Goal: Task Accomplishment & Management: Use online tool/utility

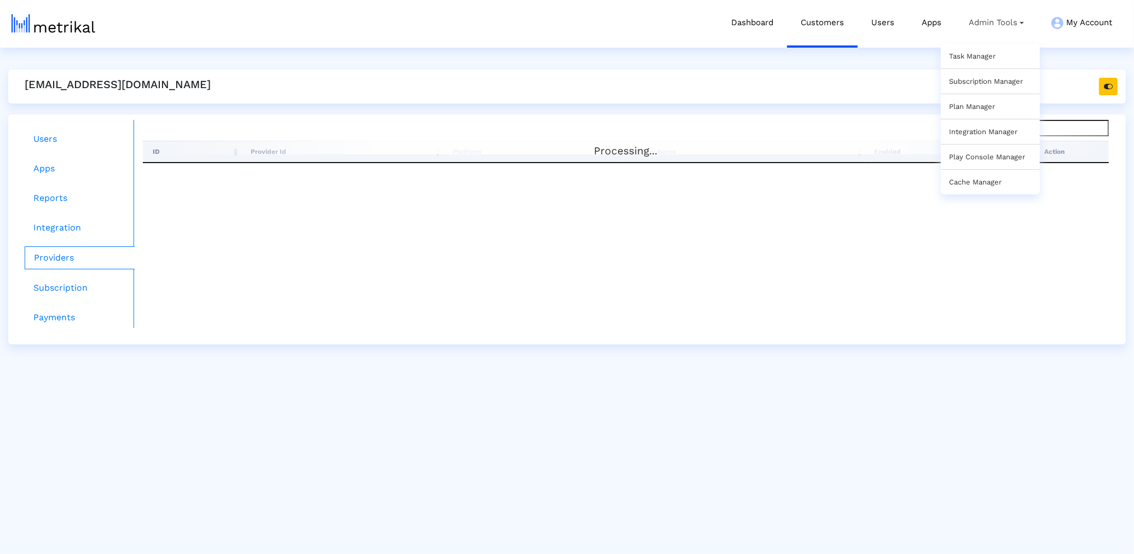
click at [898, 55] on link "Task Manager" at bounding box center [972, 56] width 47 height 8
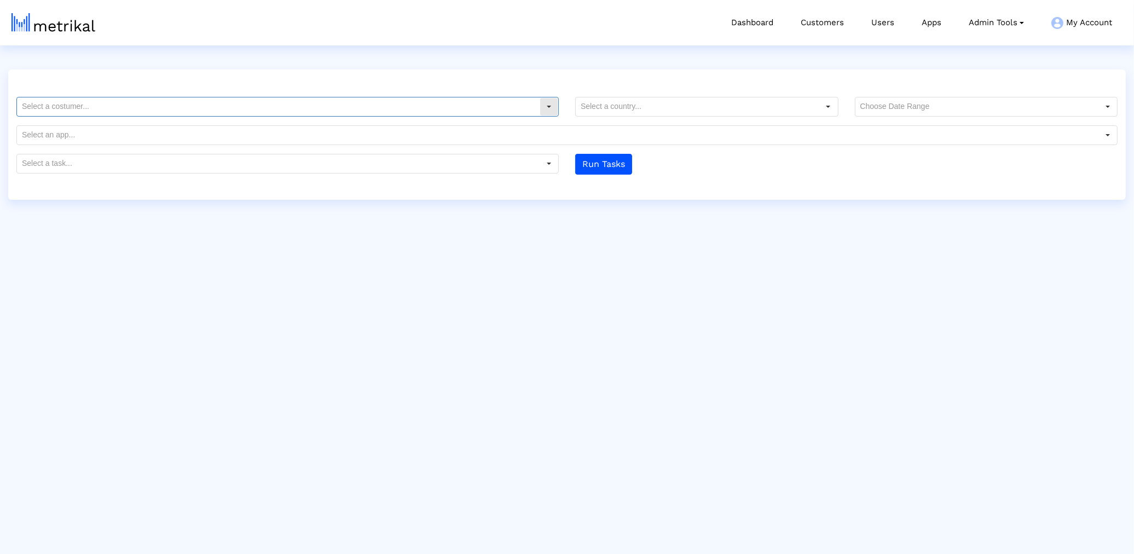
click at [314, 99] on input "text" at bounding box center [278, 106] width 523 height 19
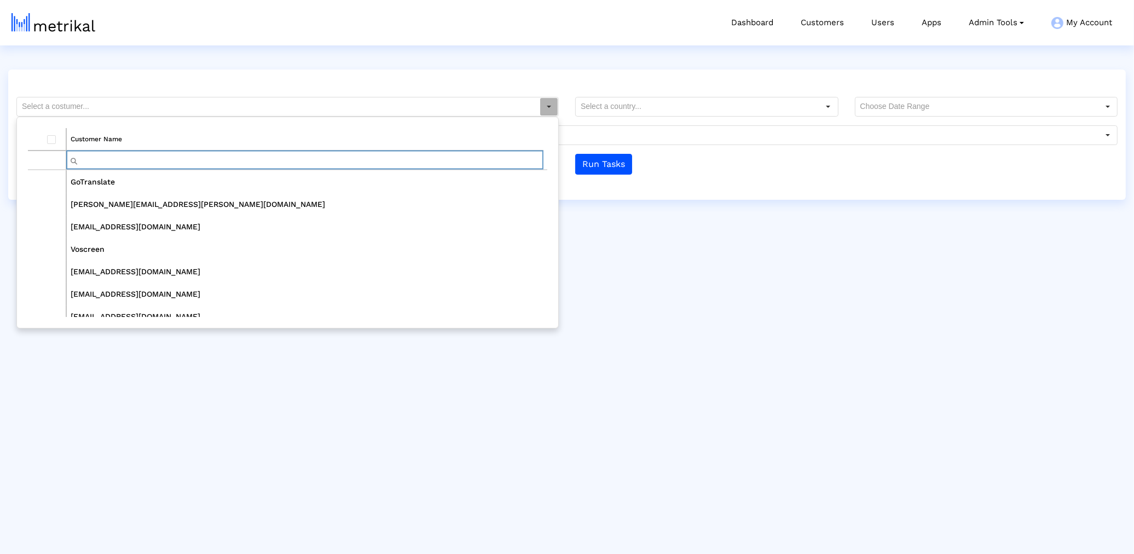
click at [187, 163] on input "Filter cell" at bounding box center [305, 160] width 477 height 18
type input "vosc"
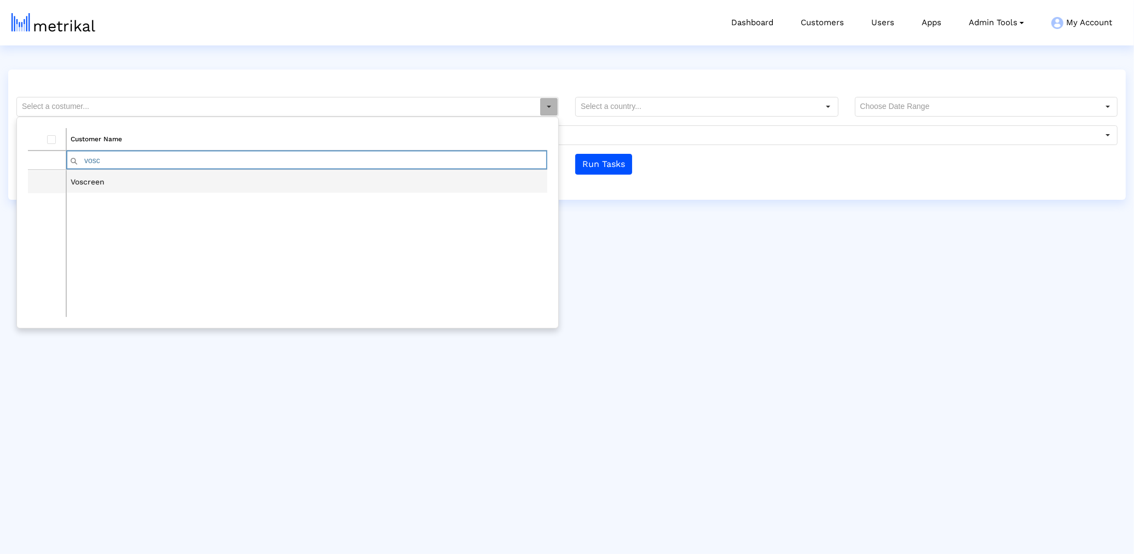
click at [118, 185] on td "Voscreen" at bounding box center [306, 182] width 481 height 22
type input "Voscreen"
click at [898, 108] on input "text" at bounding box center [976, 106] width 243 height 19
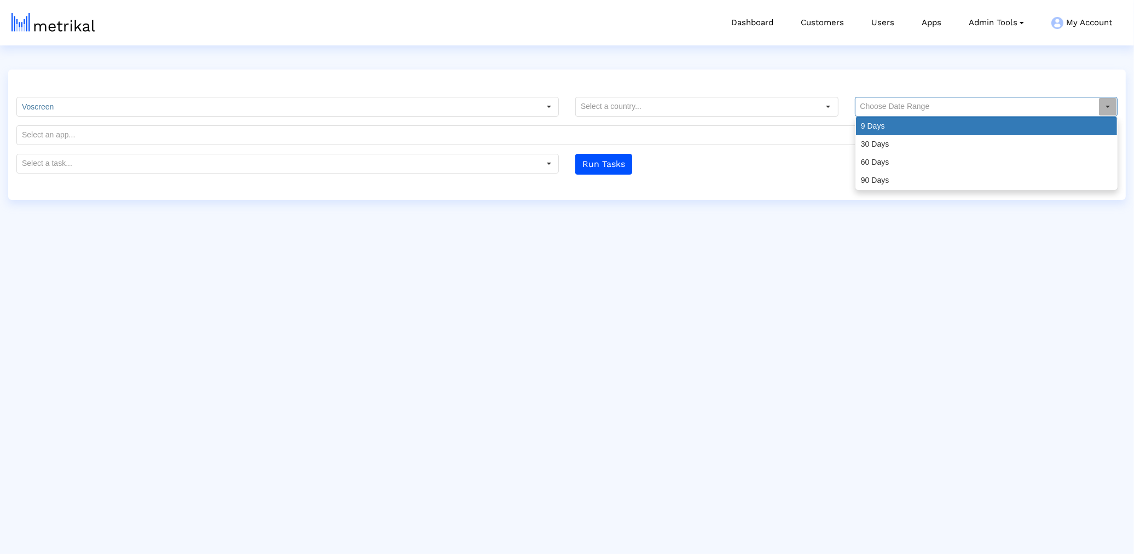
click at [898, 118] on div "9 Days" at bounding box center [986, 126] width 261 height 18
type input "9 Days"
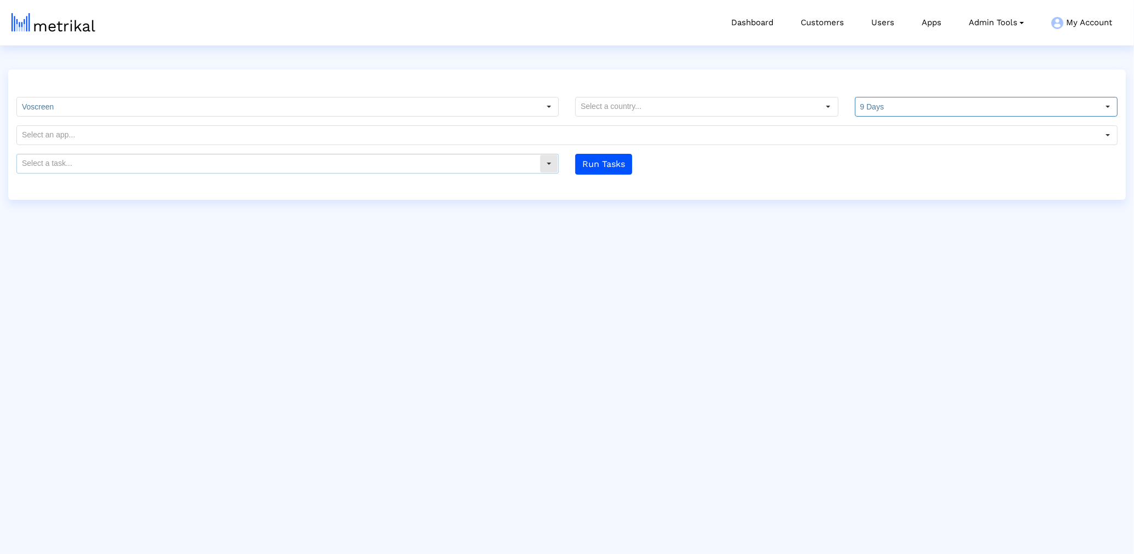
click at [493, 167] on input "text" at bounding box center [278, 163] width 523 height 19
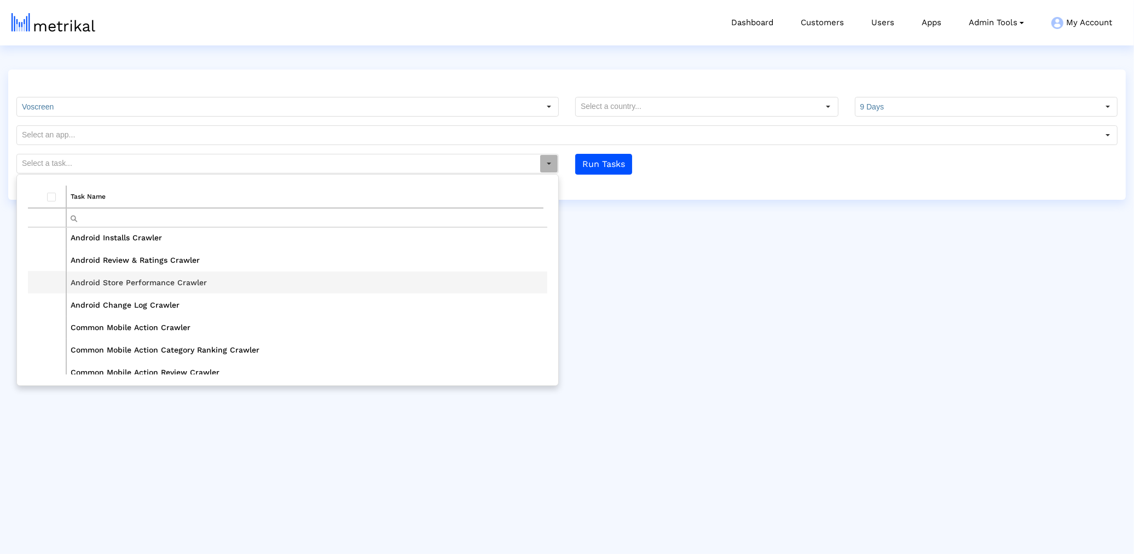
scroll to position [137, 0]
click at [159, 272] on td "Android Change Log Crawler" at bounding box center [306, 281] width 481 height 22
type input "Android Change Log Crawler"
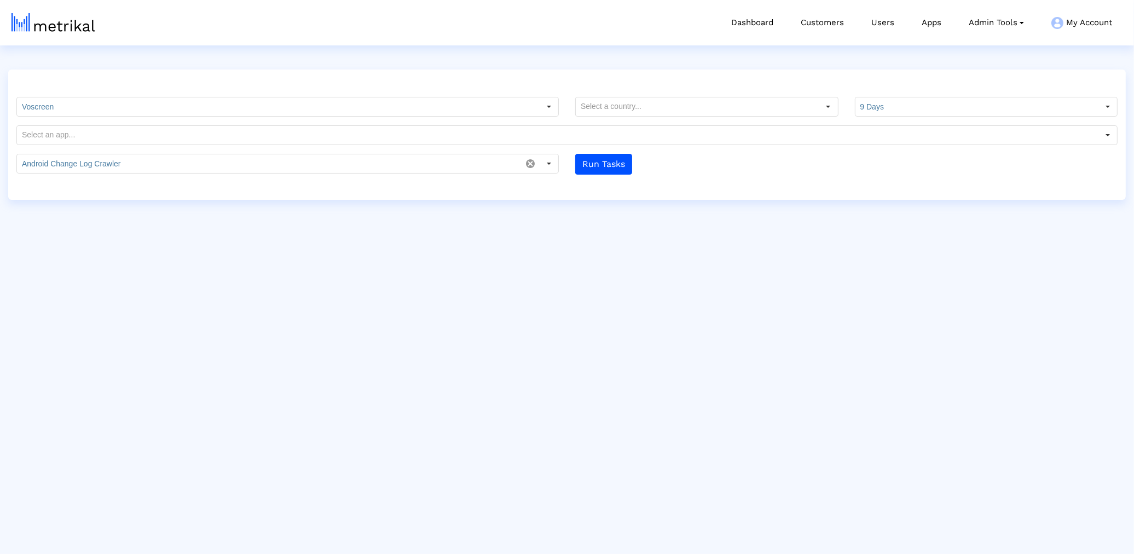
click at [665, 200] on html "Dashboard Customers Users Apps Admin Tools Task Manager Subscription Manager Pl…" at bounding box center [567, 100] width 1134 height 200
click at [590, 160] on button "Run Tasks" at bounding box center [603, 164] width 57 height 21
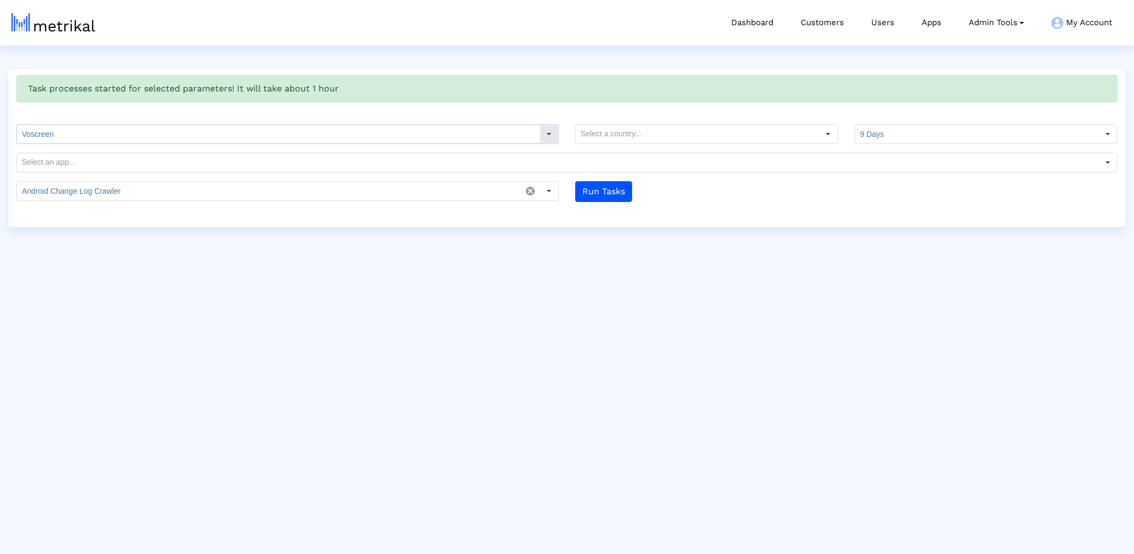
click at [167, 141] on input "Voscreen" at bounding box center [278, 134] width 523 height 19
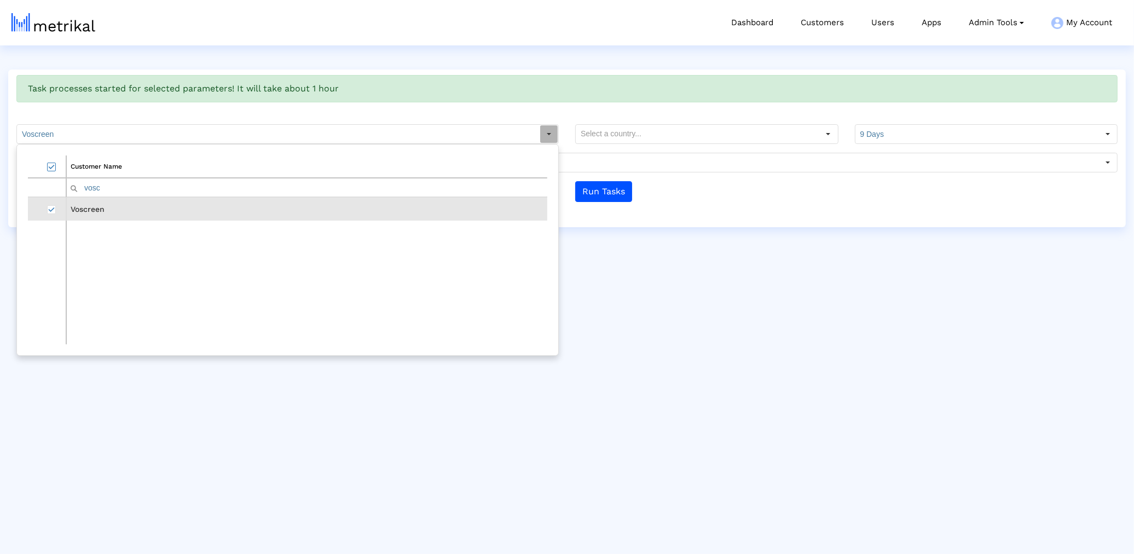
drag, startPoint x: 51, startPoint y: 169, endPoint x: 111, endPoint y: 169, distance: 60.2
click at [51, 169] on span "Select all" at bounding box center [51, 167] width 9 height 9
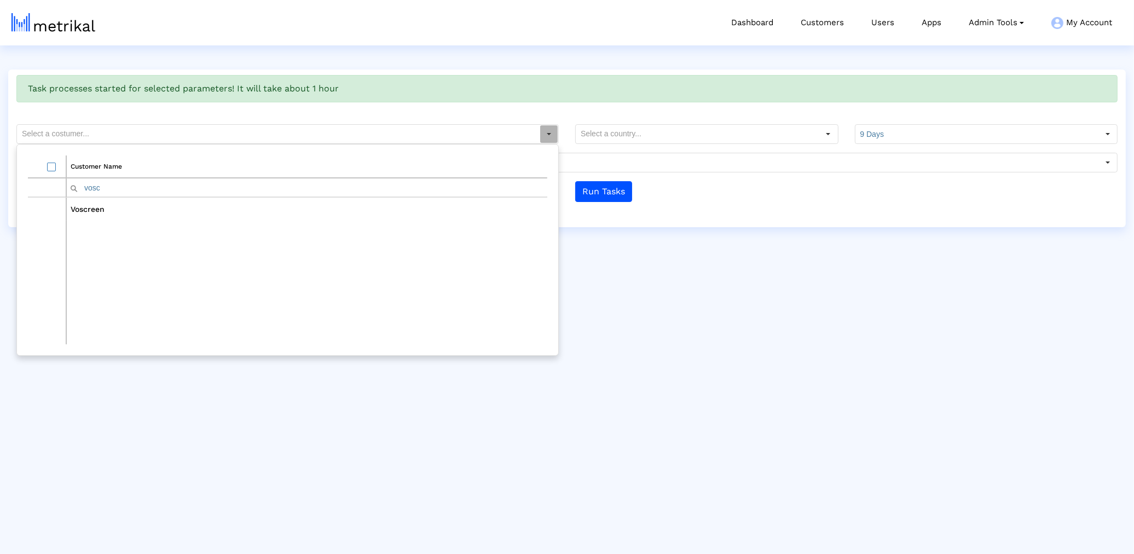
drag, startPoint x: 665, startPoint y: 219, endPoint x: 635, endPoint y: 199, distance: 35.5
click at [665, 219] on div "Task processes started for selected parameters! It will take about 1 hour 9 Day…" at bounding box center [566, 148] width 1117 height 158
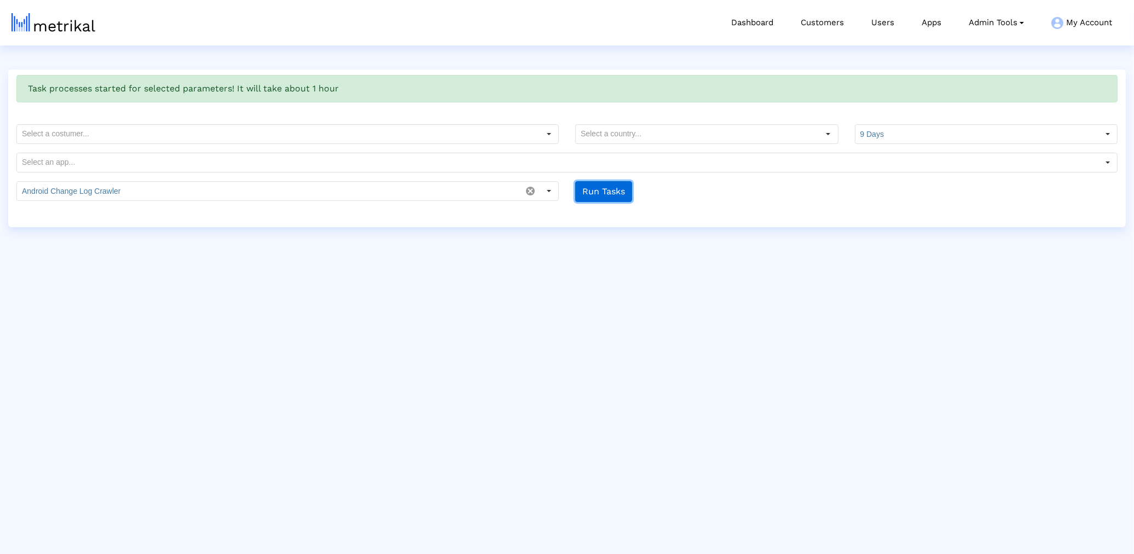
click at [614, 191] on button "Run Tasks" at bounding box center [603, 191] width 57 height 21
